Goal: Task Accomplishment & Management: Manage account settings

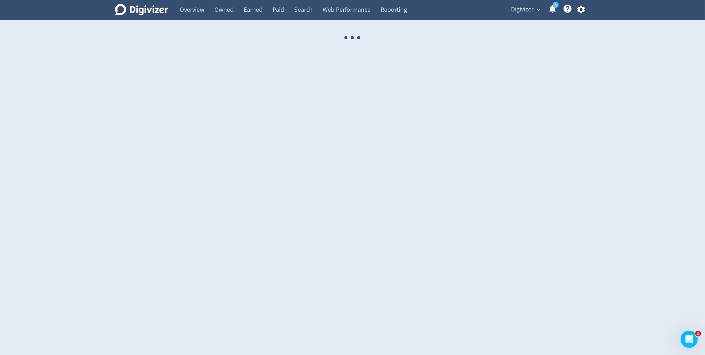
select select "USER"
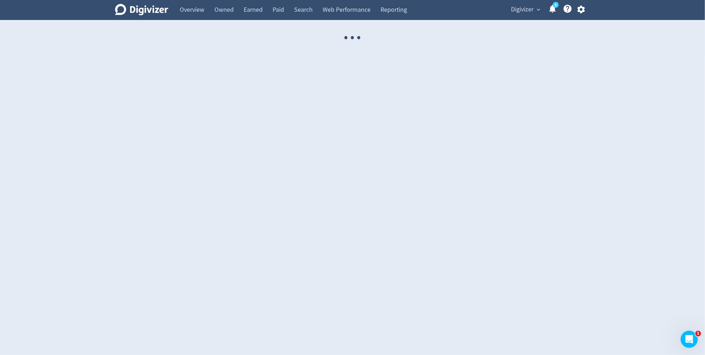
select select "USER"
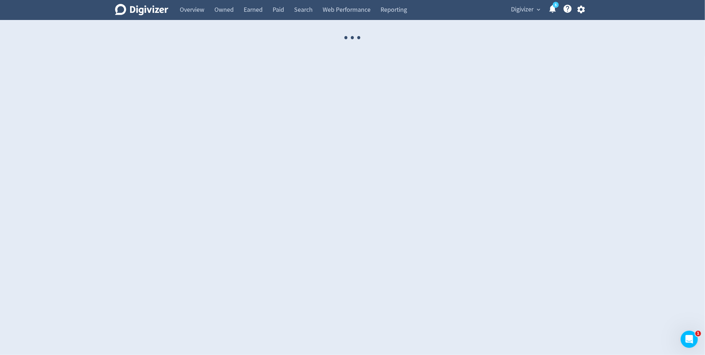
select select "USER"
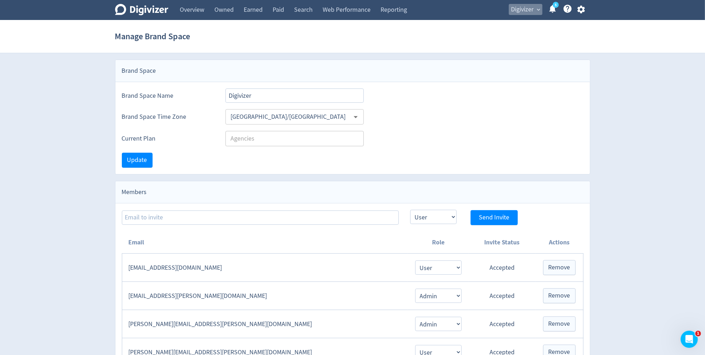
click at [514, 10] on span "Digivizer" at bounding box center [522, 9] width 23 height 11
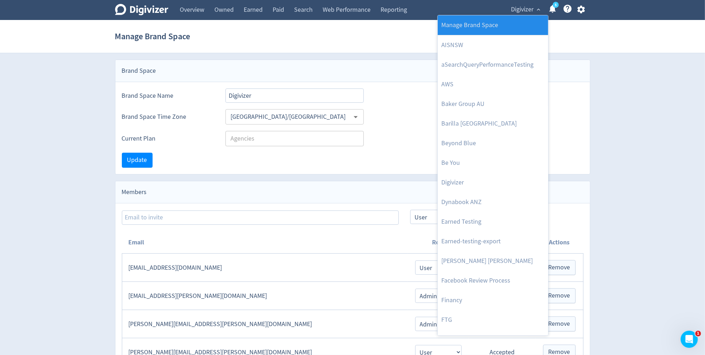
click at [499, 25] on link "Manage Brand Space" at bounding box center [493, 25] width 110 height 20
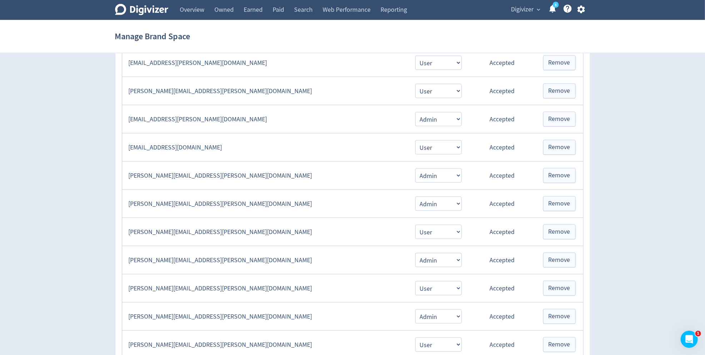
scroll to position [544, 0]
click at [289, 279] on td "[PERSON_NAME][EMAIL_ADDRESS][PERSON_NAME][DOMAIN_NAME]" at bounding box center [265, 288] width 286 height 28
copy td "[PERSON_NAME][EMAIL_ADDRESS][PERSON_NAME][DOMAIN_NAME]"
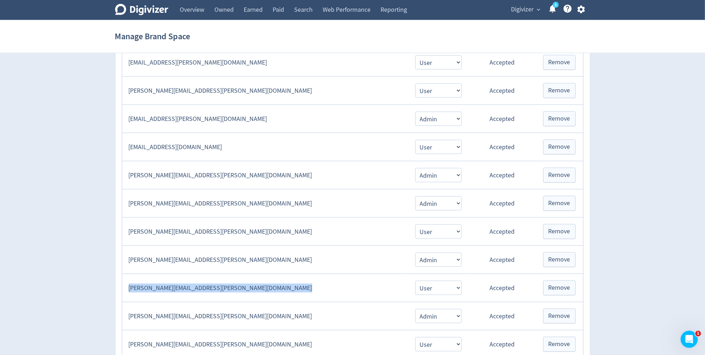
click at [584, 10] on icon "button" at bounding box center [581, 10] width 10 height 10
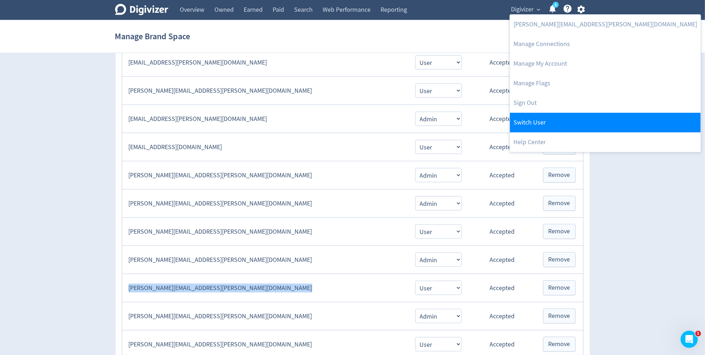
click at [546, 120] on link "Switch User" at bounding box center [605, 123] width 191 height 20
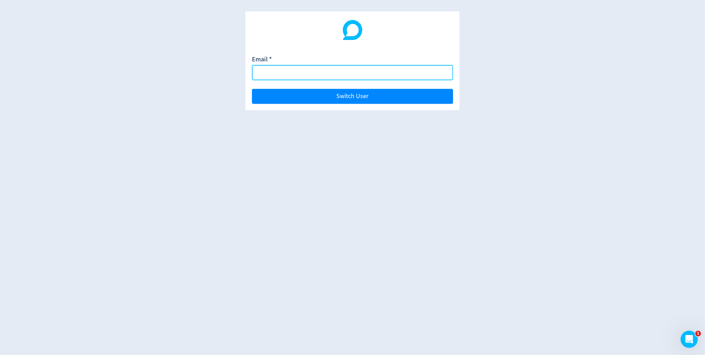
click at [443, 73] on body "Email * Switch User 1" at bounding box center [352, 177] width 705 height 355
paste input "[PERSON_NAME][EMAIL_ADDRESS][PERSON_NAME][DOMAIN_NAME]"
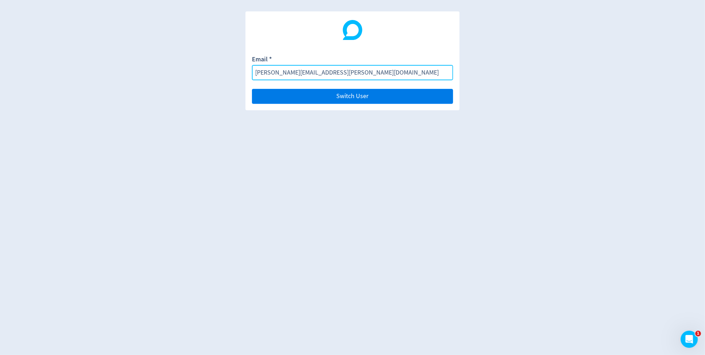
type input "[PERSON_NAME][EMAIL_ADDRESS][PERSON_NAME][DOMAIN_NAME]"
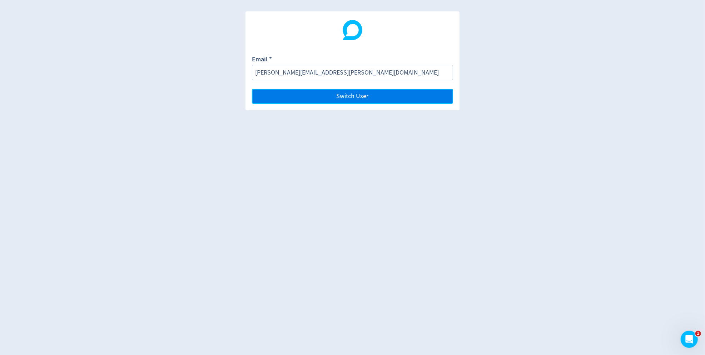
click at [403, 96] on button "Switch User" at bounding box center [352, 96] width 201 height 15
